Goal: Task Accomplishment & Management: Manage account settings

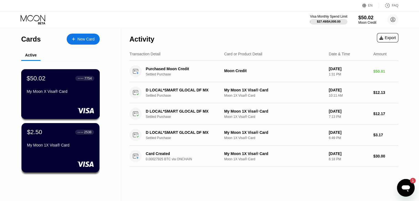
click at [63, 96] on div "My Moon X Visa® Card" at bounding box center [61, 92] width 68 height 7
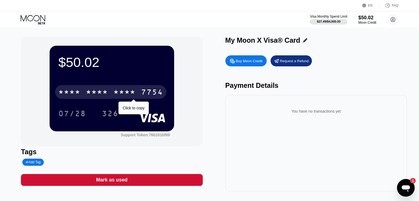
drag, startPoint x: 63, startPoint y: 94, endPoint x: 107, endPoint y: 94, distance: 43.8
click at [63, 94] on div "* * * *" at bounding box center [69, 93] width 22 height 9
click at [89, 92] on div "6500" at bounding box center [97, 93] width 22 height 9
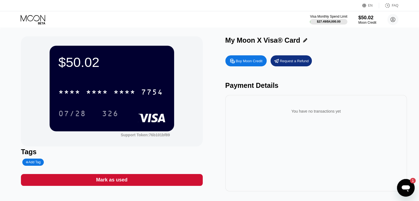
drag, startPoint x: 341, startPoint y: 66, endPoint x: 330, endPoint y: 73, distance: 13.0
click at [341, 66] on div "Buy Moon Credit Request a Refund" at bounding box center [317, 60] width 182 height 11
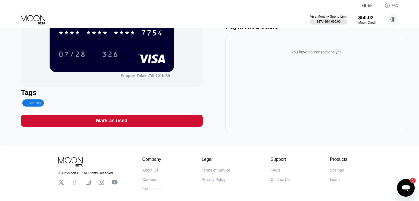
scroll to position [83, 0]
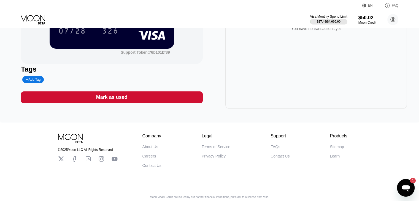
click at [360, 66] on div "You have no transactions yet" at bounding box center [317, 60] width 182 height 97
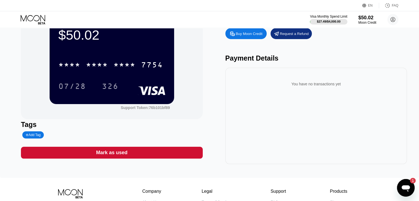
scroll to position [28, 0]
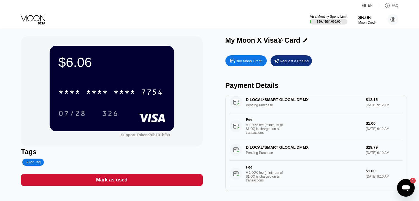
scroll to position [16, 0]
